Goal: Information Seeking & Learning: Learn about a topic

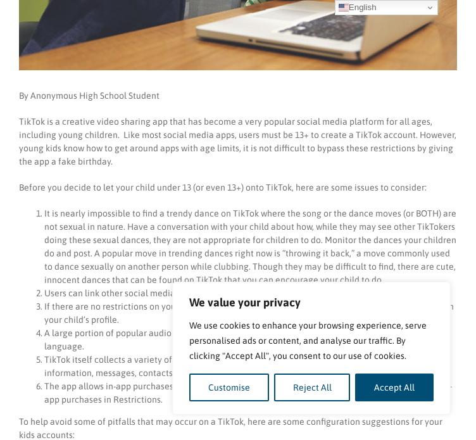
scroll to position [380, 0]
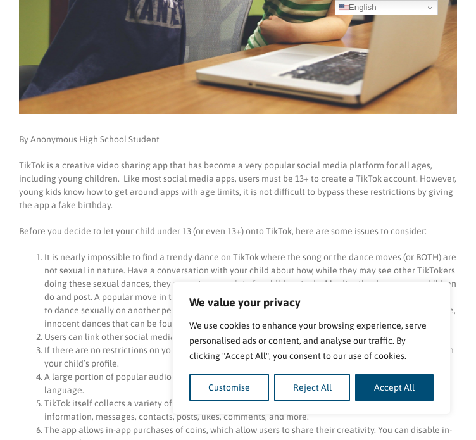
click at [415, 389] on button "Accept All" at bounding box center [394, 388] width 79 height 28
checkbox input "true"
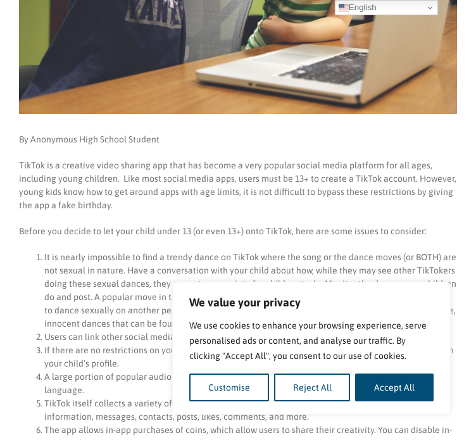
checkbox input "true"
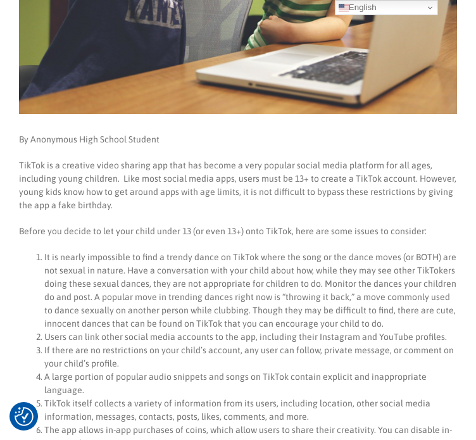
scroll to position [0, 0]
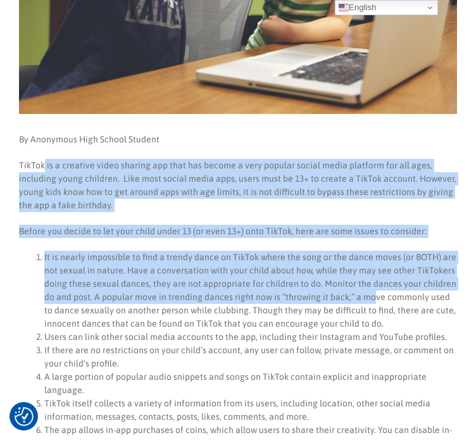
drag, startPoint x: 53, startPoint y: 166, endPoint x: 370, endPoint y: 301, distance: 345.4
click at [370, 301] on li "It is nearly impossible to find a trendy dance on TikTok where the song or the …" at bounding box center [250, 291] width 413 height 80
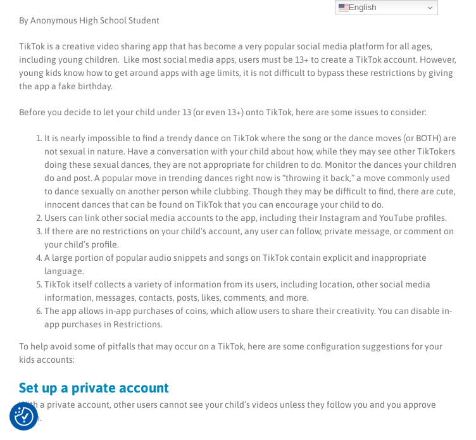
scroll to position [507, 0]
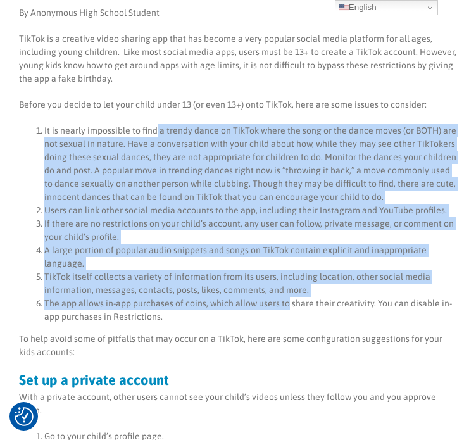
drag, startPoint x: 157, startPoint y: 122, endPoint x: 283, endPoint y: 298, distance: 217.0
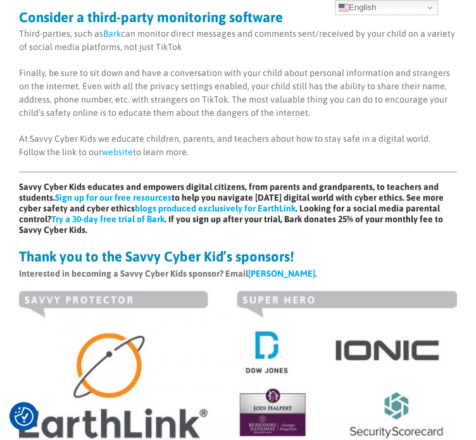
scroll to position [1393, 0]
